Goal: Task Accomplishment & Management: Manage account settings

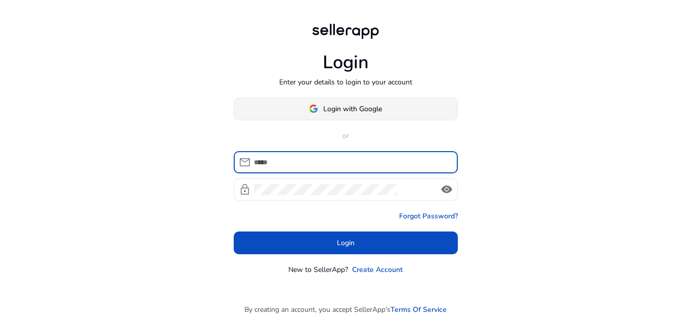
click at [349, 108] on span "Login with Google" at bounding box center [352, 109] width 59 height 11
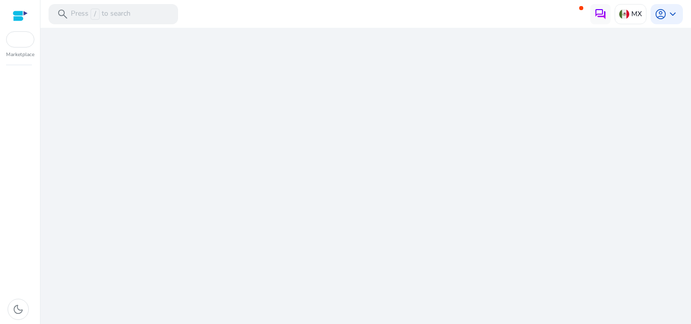
click at [297, 151] on div "We are getting things ready for you..." at bounding box center [366, 176] width 643 height 297
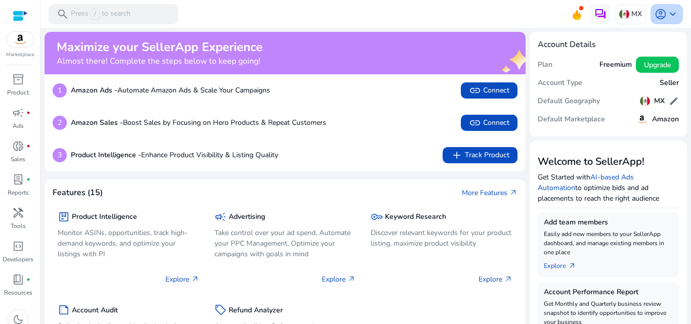
click at [675, 16] on span "keyboard_arrow_down" at bounding box center [673, 14] width 12 height 12
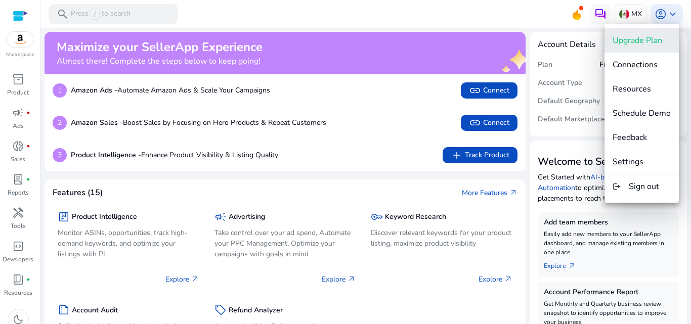
click at [646, 39] on span "Upgrade Plan" at bounding box center [638, 40] width 50 height 11
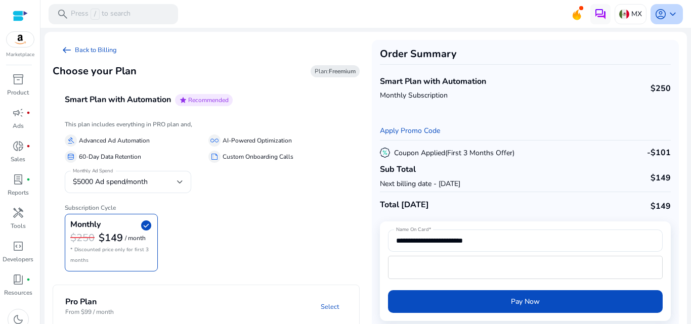
click at [657, 10] on span "account_circle" at bounding box center [661, 14] width 12 height 12
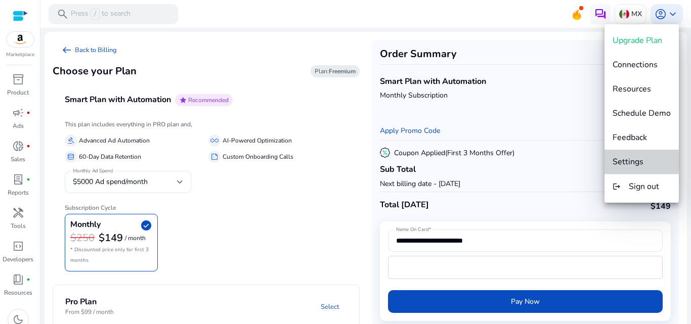
click at [629, 161] on span "Settings" at bounding box center [628, 161] width 31 height 11
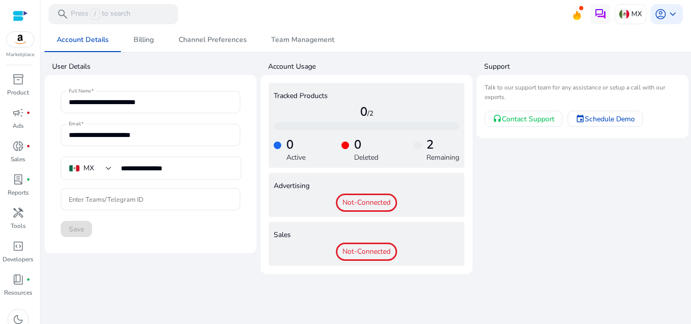
click at [360, 204] on span "Not-Connected" at bounding box center [366, 203] width 61 height 18
click at [24, 147] on div "donut_small fiber_manual_record" at bounding box center [18, 146] width 28 height 16
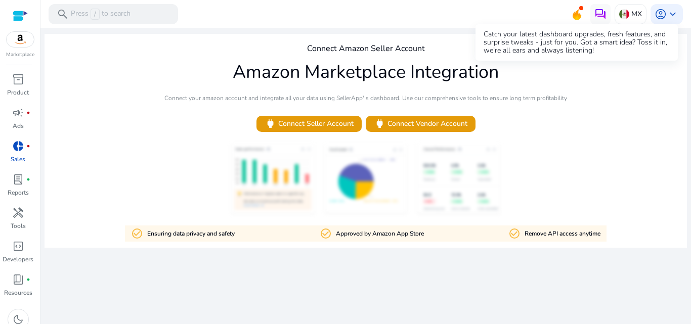
click at [582, 16] on icon at bounding box center [576, 13] width 15 height 14
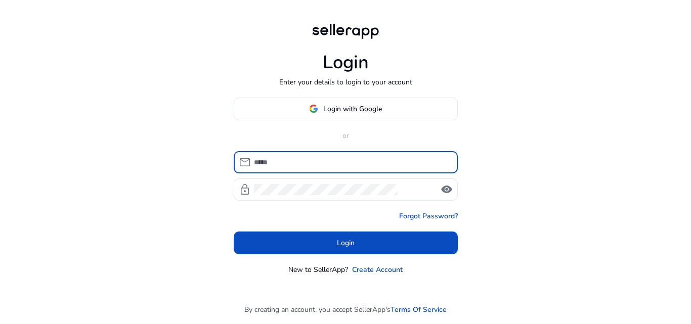
click at [347, 160] on input at bounding box center [352, 162] width 196 height 11
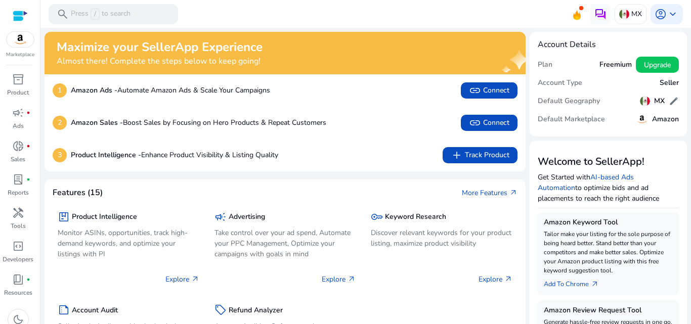
click at [21, 12] on div at bounding box center [20, 16] width 15 height 12
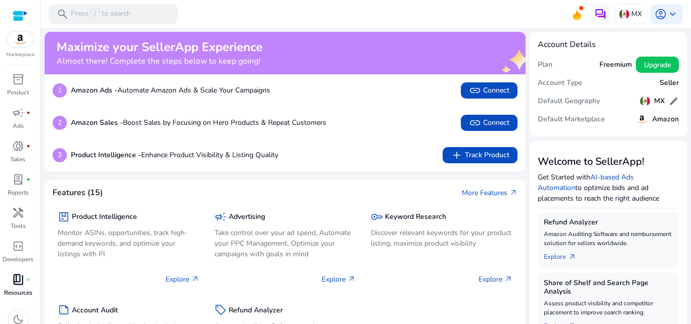
click at [18, 281] on span "book_4" at bounding box center [18, 280] width 12 height 12
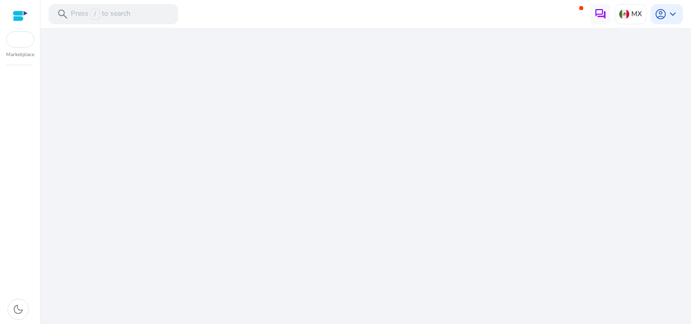
click at [356, 109] on div "We are getting things ready for you..." at bounding box center [366, 176] width 643 height 297
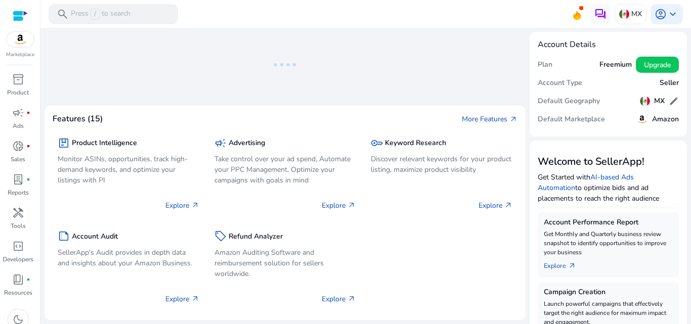
click at [597, 14] on img at bounding box center [601, 14] width 12 height 12
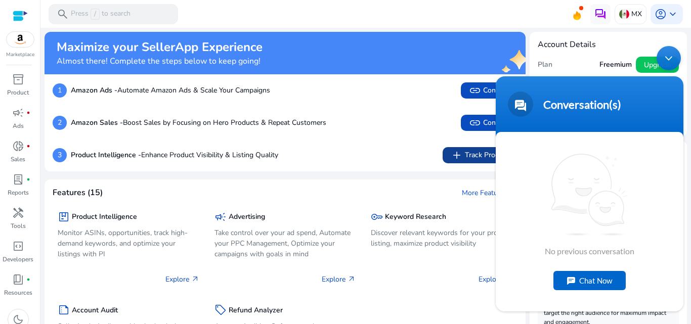
click at [459, 157] on span "add" at bounding box center [457, 155] width 12 height 12
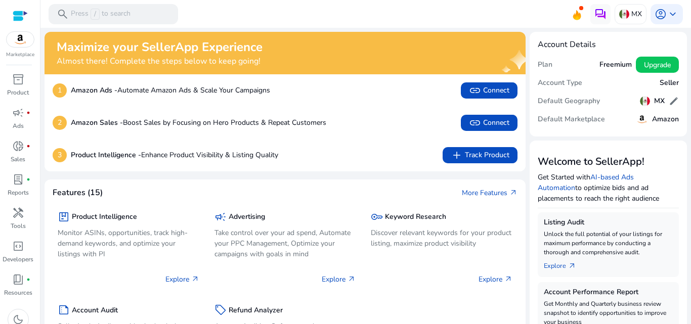
drag, startPoint x: 475, startPoint y: 94, endPoint x: 422, endPoint y: 127, distance: 61.8
click at [422, 127] on div "1 Amazon Ads - Automate Amazon Ads & Scale Your Campaigns link Connect 2 Amazon…" at bounding box center [285, 122] width 481 height 97
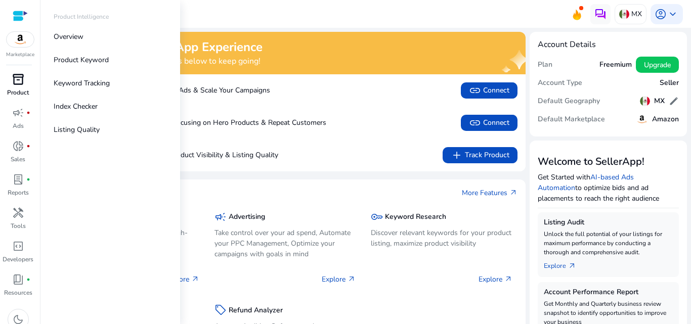
click at [16, 80] on span "inventory_2" at bounding box center [18, 79] width 12 height 12
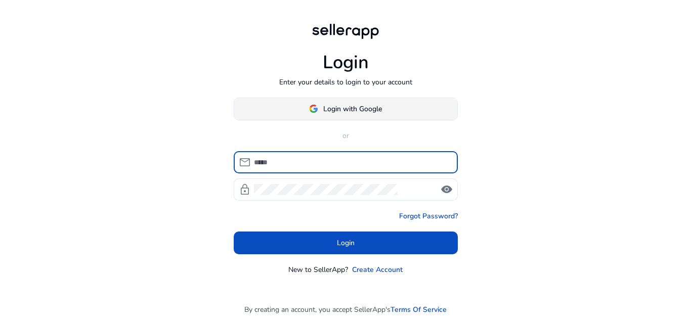
click at [370, 113] on span "Login with Google" at bounding box center [352, 109] width 59 height 11
